Goal: Information Seeking & Learning: Learn about a topic

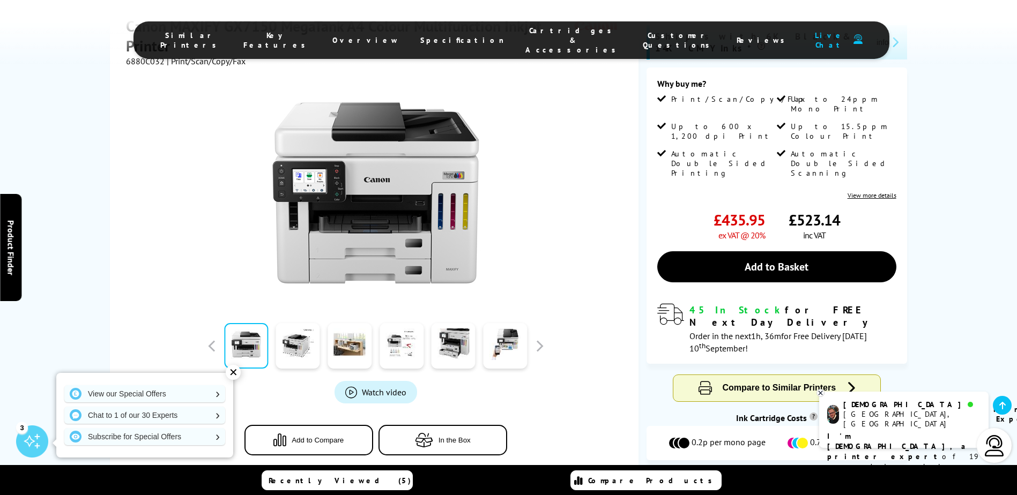
scroll to position [322, 0]
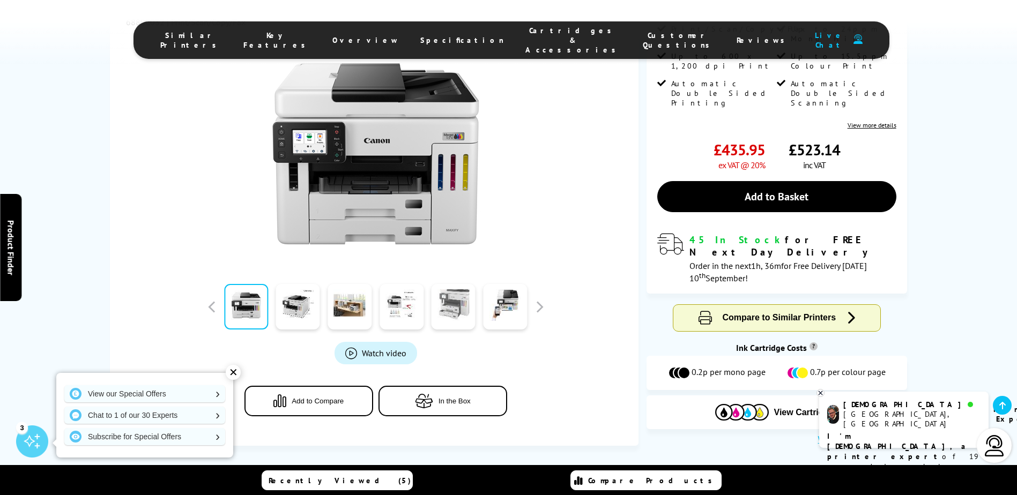
click at [448, 284] on link at bounding box center [453, 307] width 44 height 46
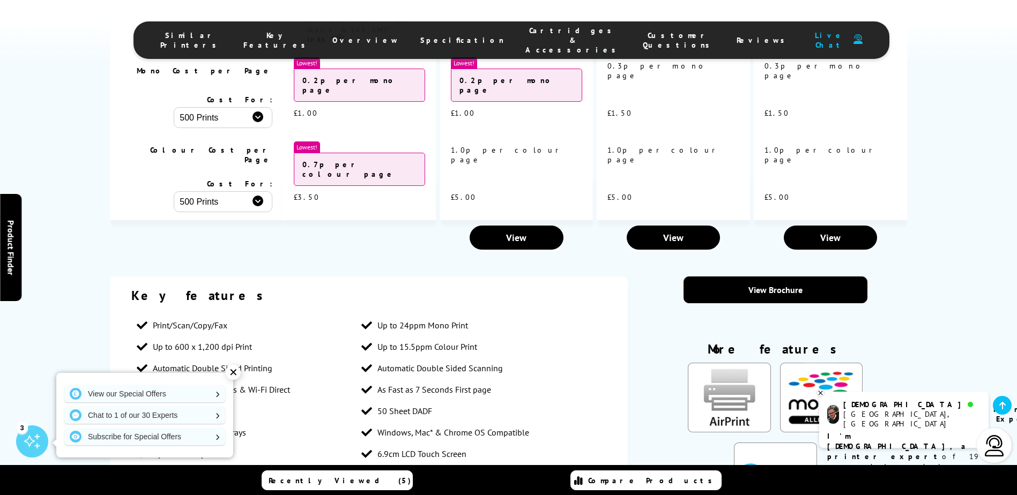
scroll to position [1340, 0]
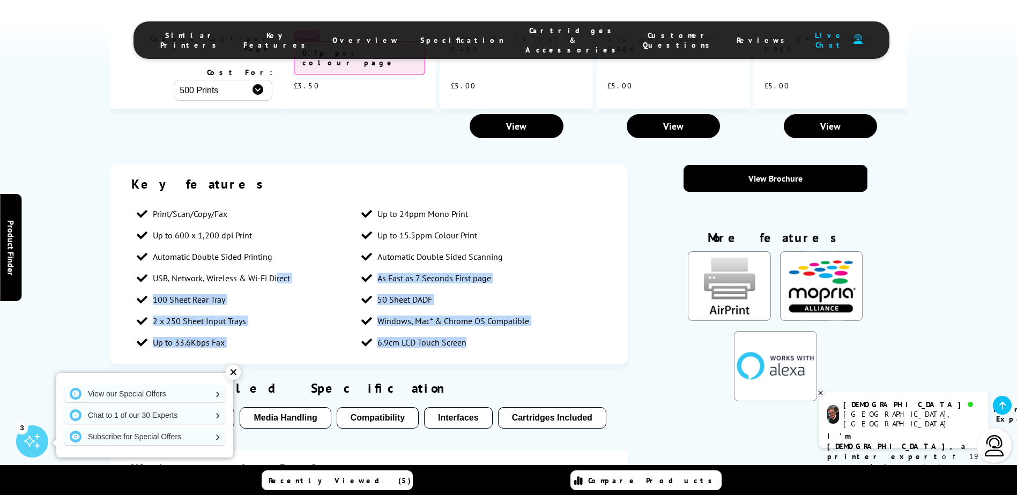
drag, startPoint x: 488, startPoint y: 236, endPoint x: 278, endPoint y: 159, distance: 223.8
click at [278, 165] on div "Key features Print/Scan/Copy/Fax Up to 24ppm Mono Print Up to 600 x 1,200 dpi P…" at bounding box center [369, 264] width 518 height 199
click at [278, 273] on span "USB, Network, Wireless & Wi-Fi Direct" at bounding box center [221, 278] width 137 height 11
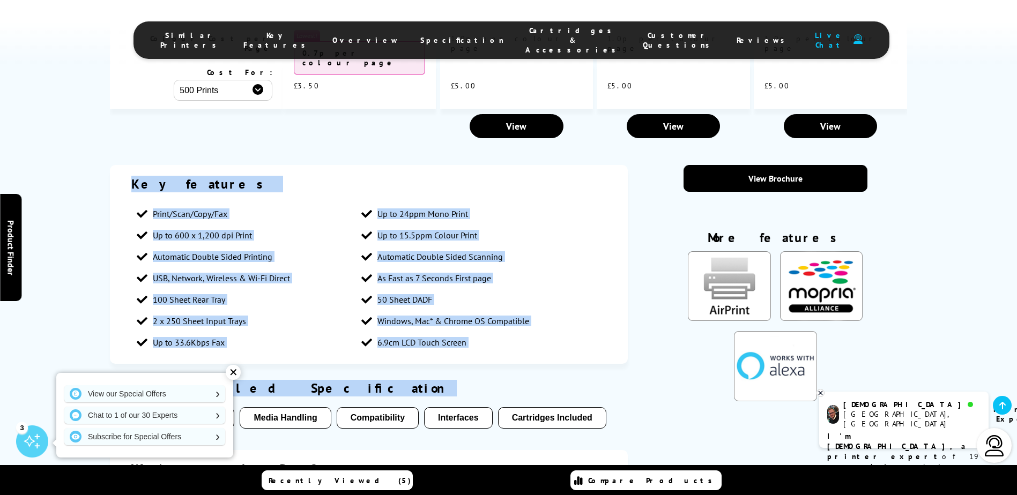
drag, startPoint x: 122, startPoint y: 59, endPoint x: 504, endPoint y: 258, distance: 431.0
click at [504, 258] on div "Key features Print/Scan/Copy/Fax Up to 24ppm Mono Print Up to 600 x 1,200 dpi P…" at bounding box center [369, 375] width 518 height 420
drag, startPoint x: 504, startPoint y: 258, endPoint x: 488, endPoint y: 251, distance: 17.7
click at [504, 380] on div "View Detailed Specification" at bounding box center [369, 388] width 496 height 17
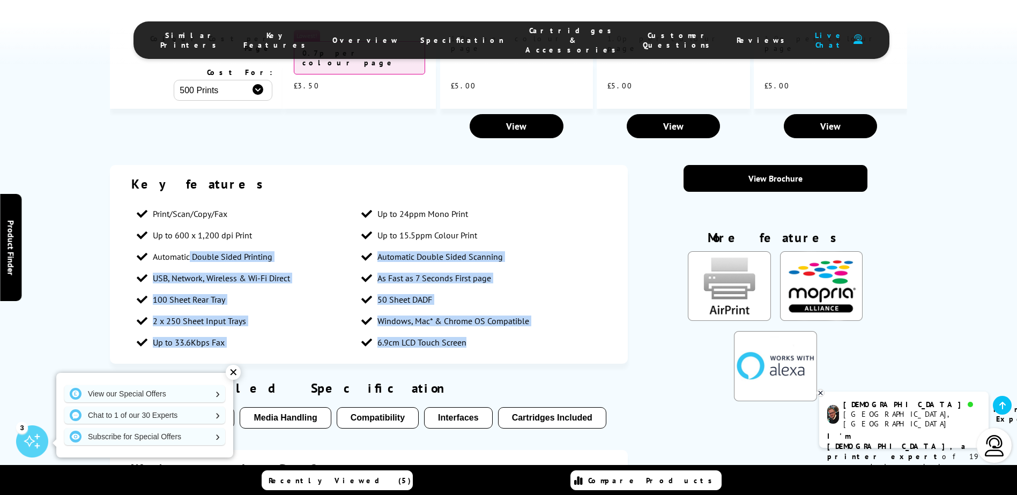
drag, startPoint x: 501, startPoint y: 229, endPoint x: 191, endPoint y: 137, distance: 323.4
click at [191, 203] on ul "Print/Scan/Copy/Fax Up to 24ppm Mono Print Up to 600 x 1,200 dpi Print Up to 15…" at bounding box center [368, 278] width 475 height 150
drag, startPoint x: 191, startPoint y: 137, endPoint x: 290, endPoint y: 153, distance: 100.5
click at [192, 251] on span "Automatic Double Sided Printing" at bounding box center [213, 256] width 120 height 11
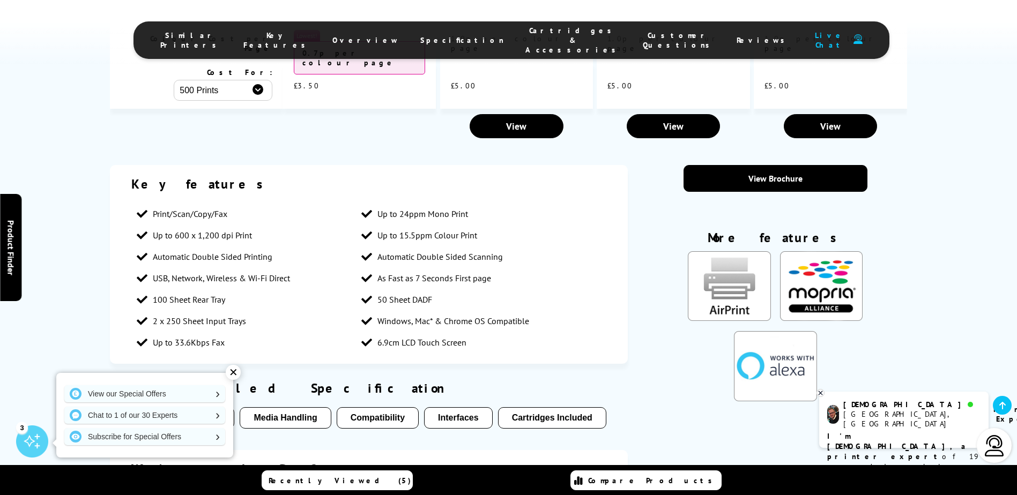
click at [235, 371] on div "✕" at bounding box center [233, 372] width 15 height 15
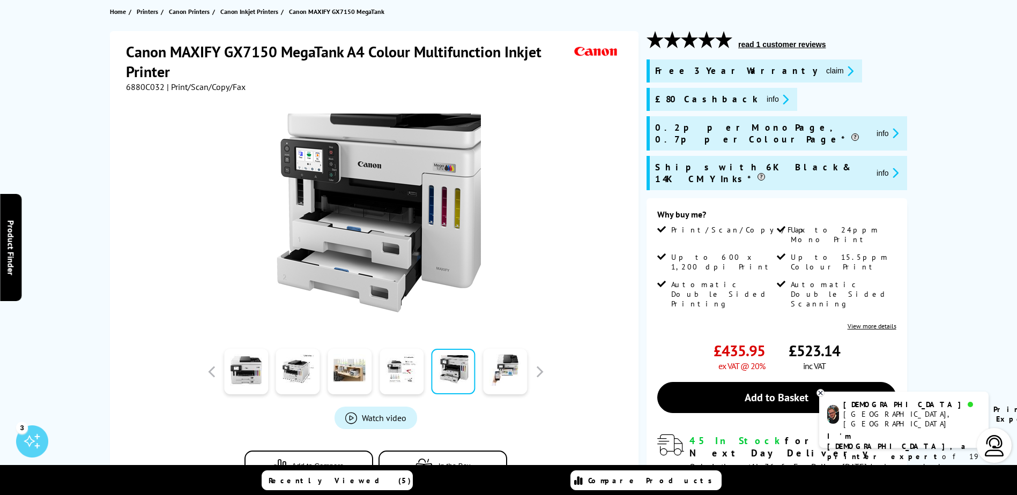
scroll to position [0, 0]
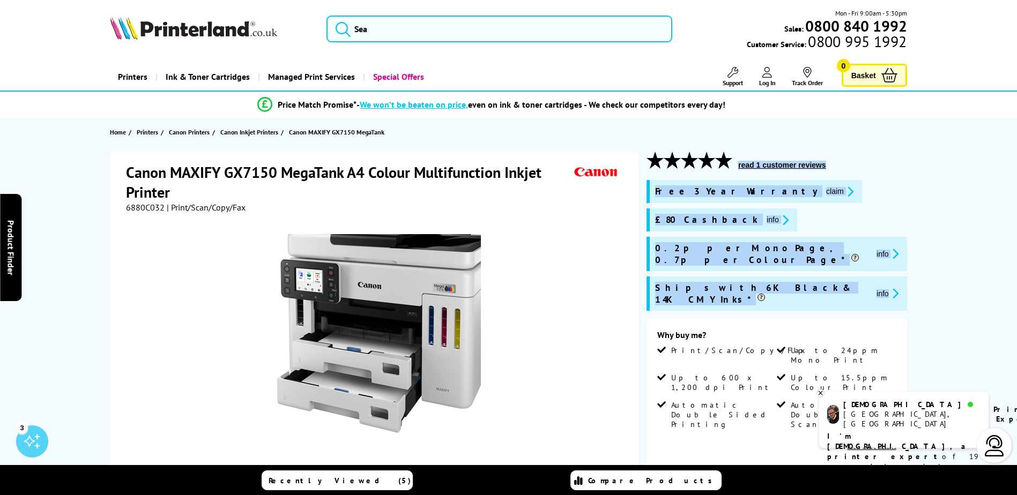
drag, startPoint x: 643, startPoint y: 151, endPoint x: 910, endPoint y: 292, distance: 301.1
click at [910, 292] on div "Canon MAXIFY GX7150 MegaTank A4 Colour Multifunction Inkjet Printer 6880C032 | …" at bounding box center [509, 460] width 858 height 616
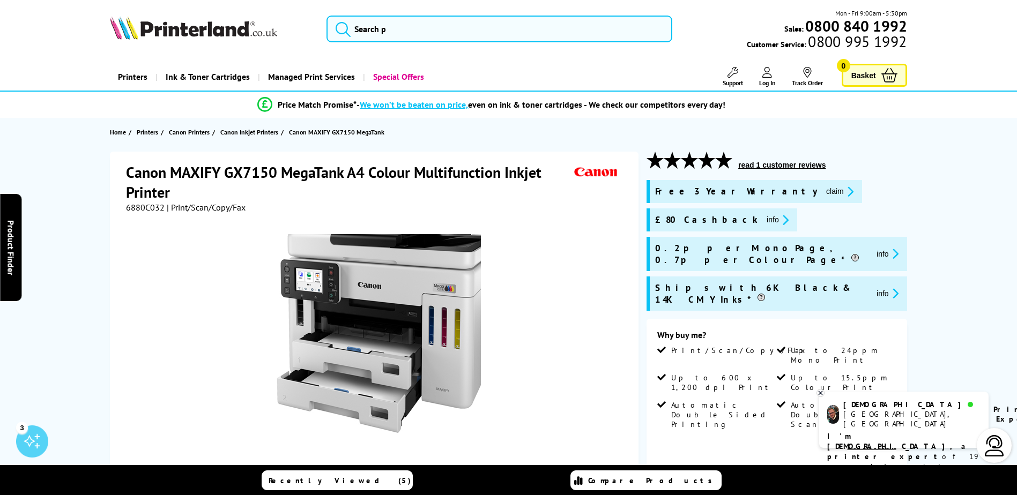
drag, startPoint x: 910, startPoint y: 292, endPoint x: 903, endPoint y: 289, distance: 6.8
click at [903, 289] on div "Free 3 Year Warranty claim £80 Cashback info info info" at bounding box center [776, 249] width 260 height 139
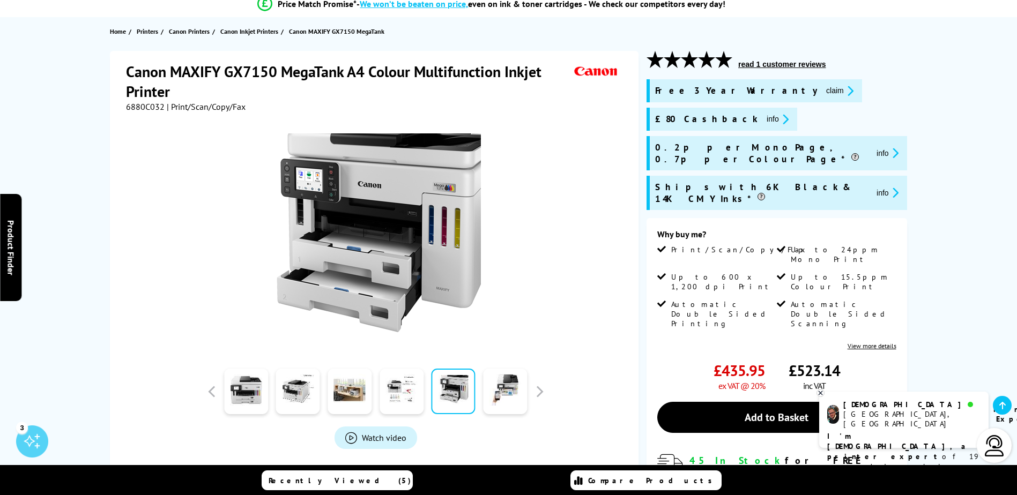
scroll to position [107, 0]
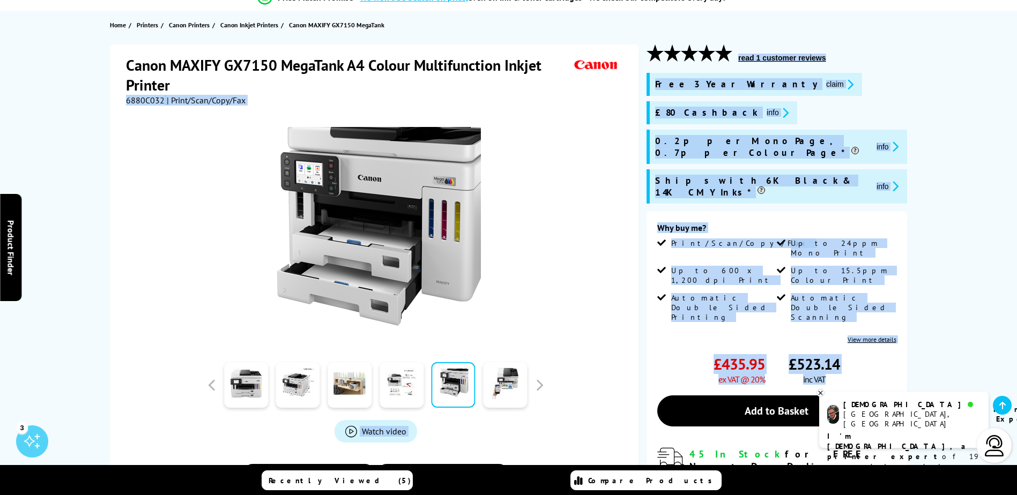
drag, startPoint x: 848, startPoint y: 329, endPoint x: 627, endPoint y: 70, distance: 340.7
click at [627, 70] on div "Canon MAXIFY GX7150 MegaTank A4 Colour Multifunction Inkjet Printer 6880C032 | …" at bounding box center [509, 352] width 858 height 616
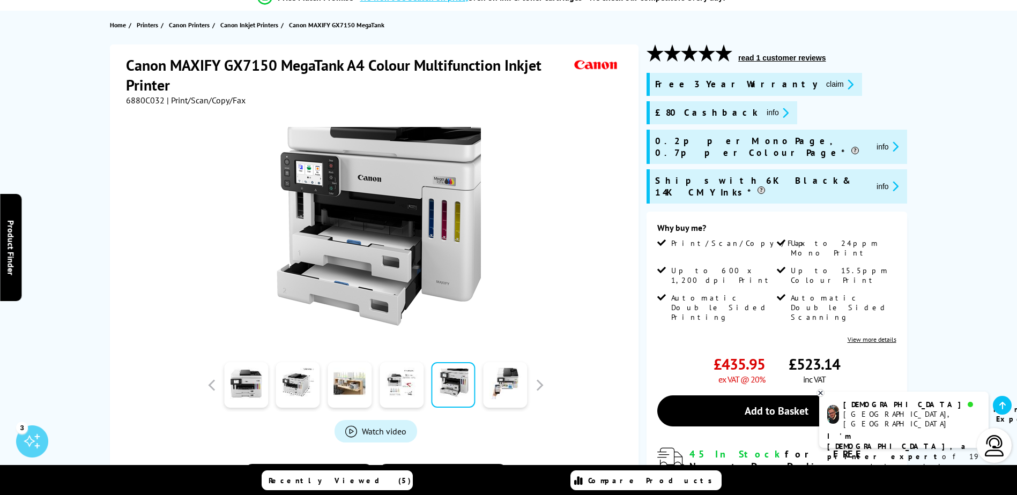
drag, startPoint x: 627, startPoint y: 70, endPoint x: 637, endPoint y: 81, distance: 15.2
click at [637, 81] on div "Canon MAXIFY GX7150 MegaTank A4 Colour Multifunction Inkjet Printer 6880C032 | …" at bounding box center [374, 284] width 528 height 480
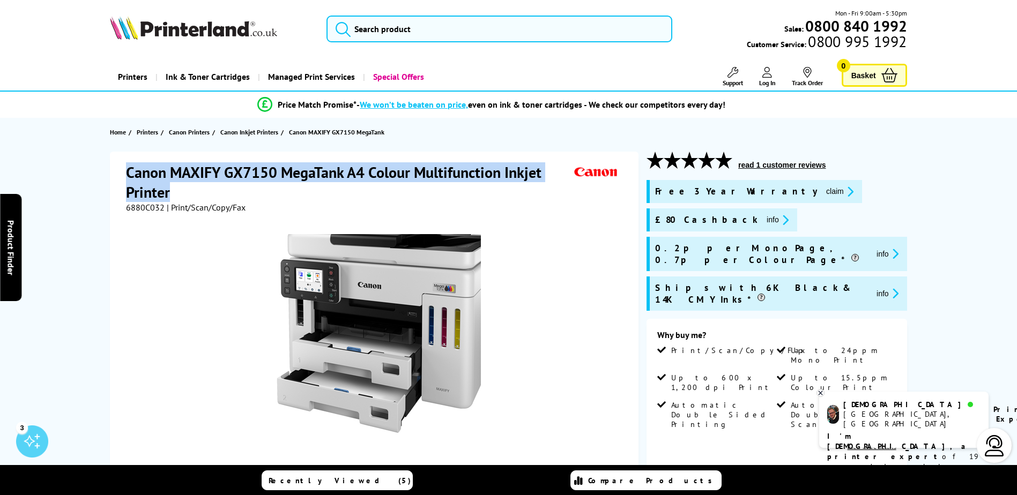
drag, startPoint x: 162, startPoint y: 185, endPoint x: 124, endPoint y: 167, distance: 42.0
click at [124, 167] on div "Canon MAXIFY GX7150 MegaTank A4 Colour Multifunction Inkjet Printer 6880C032 | …" at bounding box center [374, 392] width 528 height 480
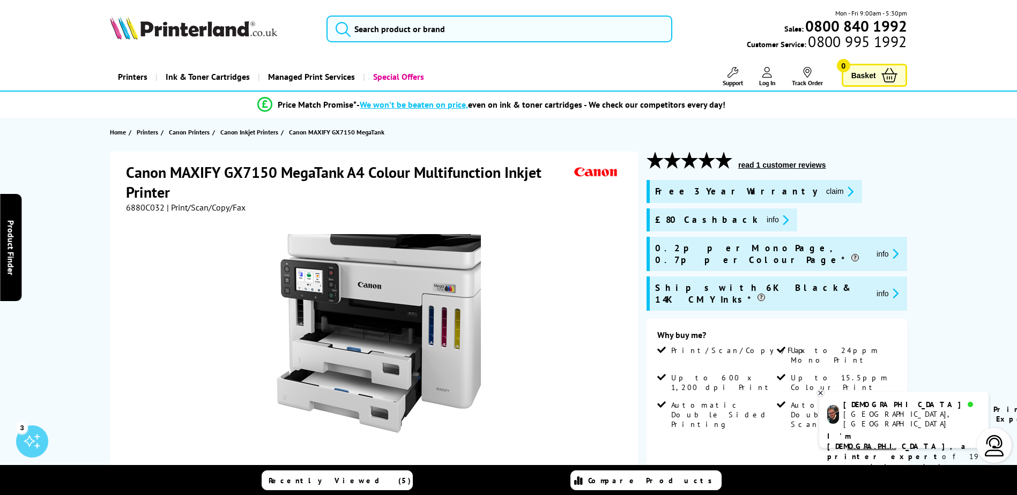
drag, startPoint x: 124, startPoint y: 169, endPoint x: 271, endPoint y: 204, distance: 151.3
click at [271, 204] on div "Canon MAXIFY GX7150 MegaTank A4 Colour Multifunction Inkjet Printer 6880C032 | …" at bounding box center [374, 392] width 528 height 480
click at [271, 204] on div "6880C032 | Print/Scan/Copy/Fax" at bounding box center [375, 207] width 499 height 11
drag, startPoint x: 260, startPoint y: 206, endPoint x: 100, endPoint y: 154, distance: 168.0
click at [100, 154] on div "Canon MAXIFY GX7150 MegaTank A4 Colour Multifunction Inkjet Printer 6880C032 | …" at bounding box center [509, 460] width 858 height 616
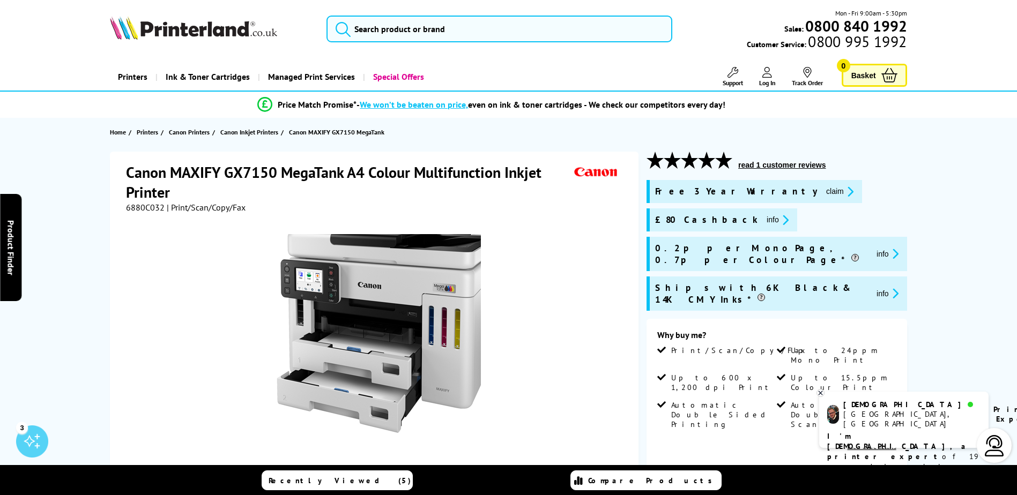
drag, startPoint x: 100, startPoint y: 154, endPoint x: 143, endPoint y: 174, distance: 46.8
click at [143, 174] on h1 "Canon MAXIFY GX7150 MegaTank A4 Colour Multifunction Inkjet Printer" at bounding box center [348, 182] width 445 height 40
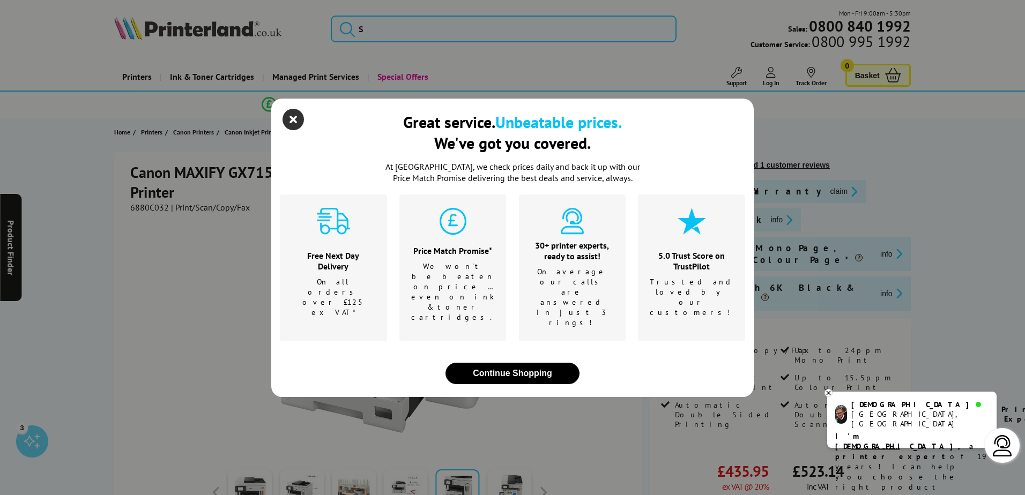
drag, startPoint x: 305, startPoint y: 133, endPoint x: 285, endPoint y: 140, distance: 21.5
click at [305, 133] on div "Great service. Unbeatable prices. We've got you covered." at bounding box center [512, 136] width 465 height 50
click at [292, 130] on icon "close modal" at bounding box center [292, 119] width 21 height 21
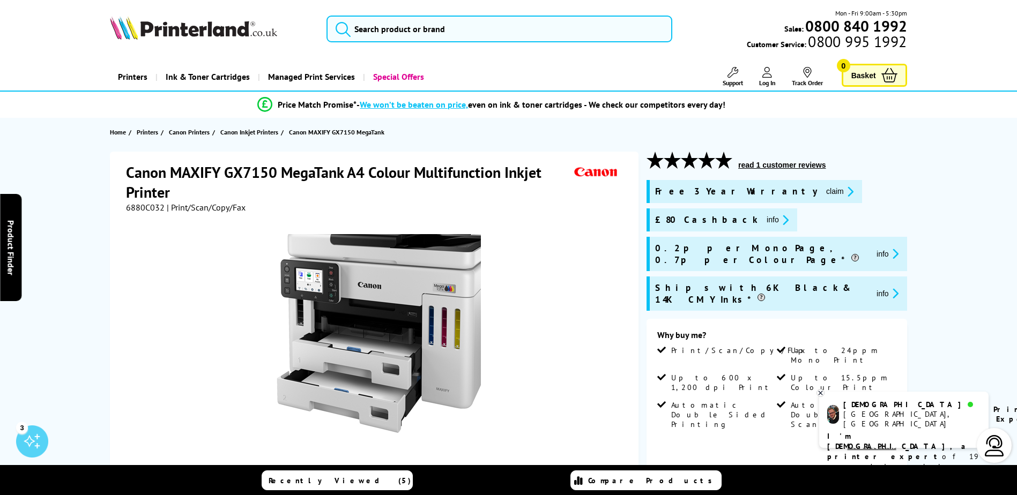
drag, startPoint x: 264, startPoint y: 211, endPoint x: 94, endPoint y: 168, distance: 174.6
click at [94, 168] on div "Canon MAXIFY GX7150 MegaTank A4 Colour Multifunction Inkjet Printer 6880C032 | …" at bounding box center [509, 460] width 858 height 616
drag, startPoint x: 94, startPoint y: 168, endPoint x: 152, endPoint y: 175, distance: 57.7
click at [152, 175] on h1 "Canon MAXIFY GX7150 MegaTank A4 Colour Multifunction Inkjet Printer" at bounding box center [348, 182] width 445 height 40
